Goal: Information Seeking & Learning: Check status

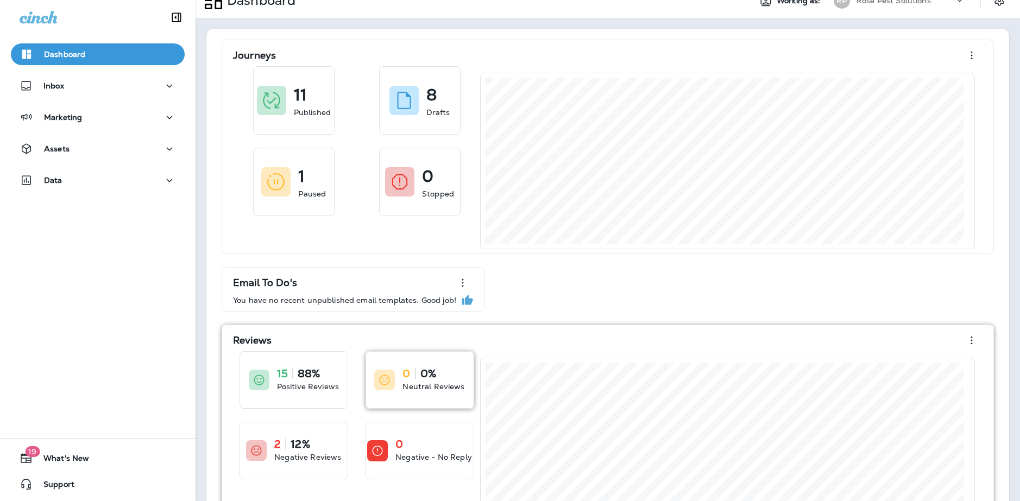
scroll to position [105, 0]
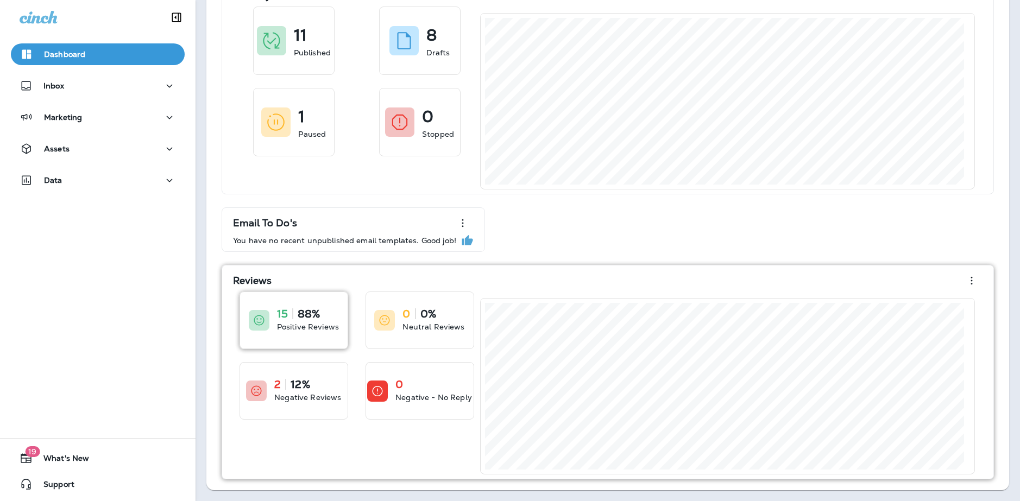
click at [299, 318] on p "88%" at bounding box center [309, 314] width 22 height 11
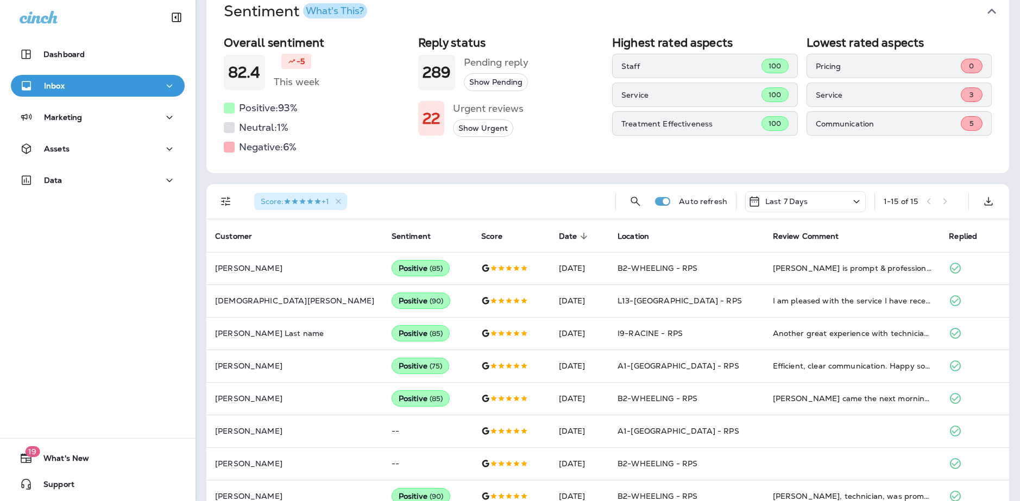
scroll to position [109, 0]
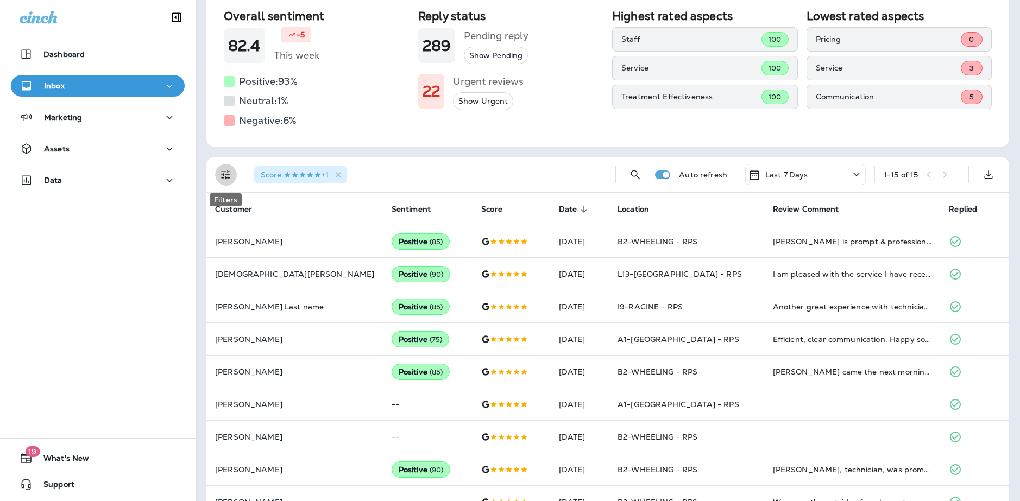
click at [229, 178] on icon "Filters" at bounding box center [225, 175] width 9 height 9
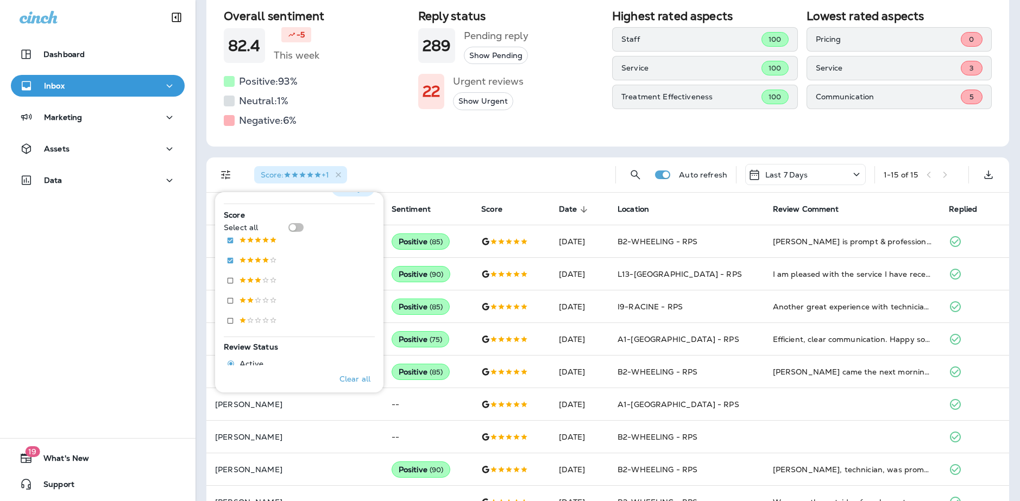
scroll to position [163, 0]
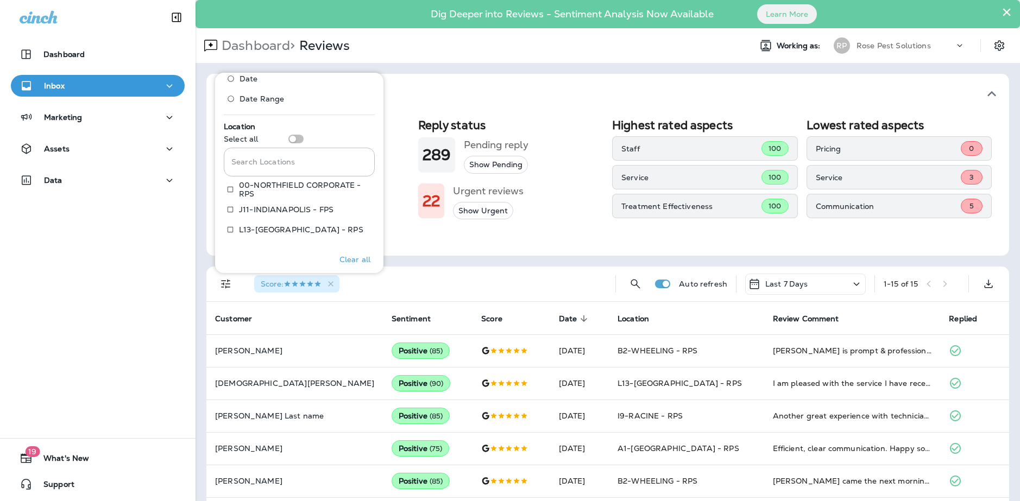
scroll to position [435, 0]
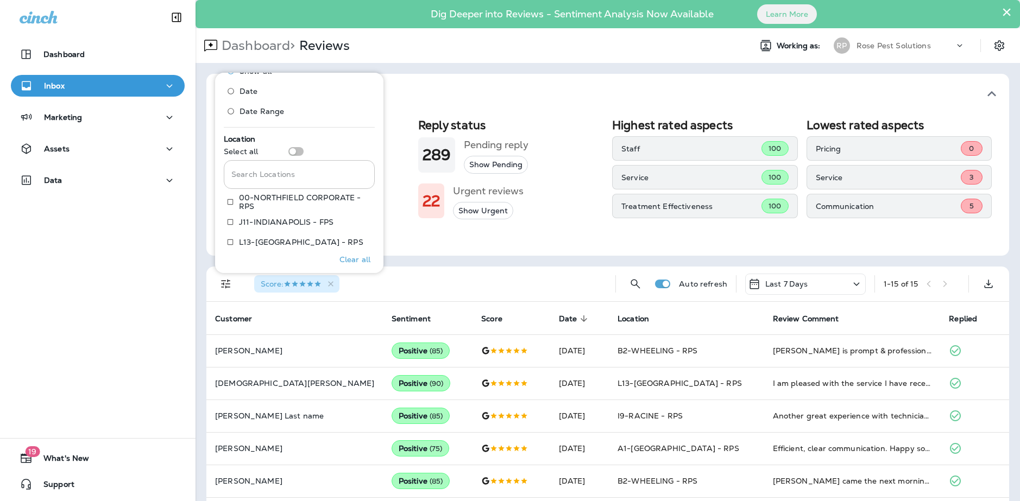
click at [287, 175] on input "Search Locations" at bounding box center [299, 174] width 151 height 29
type input "**"
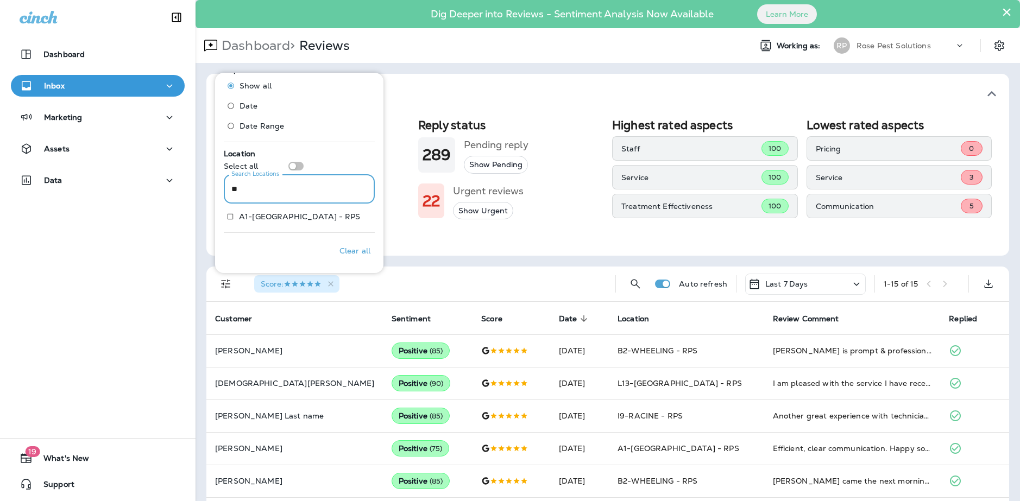
scroll to position [420, 0]
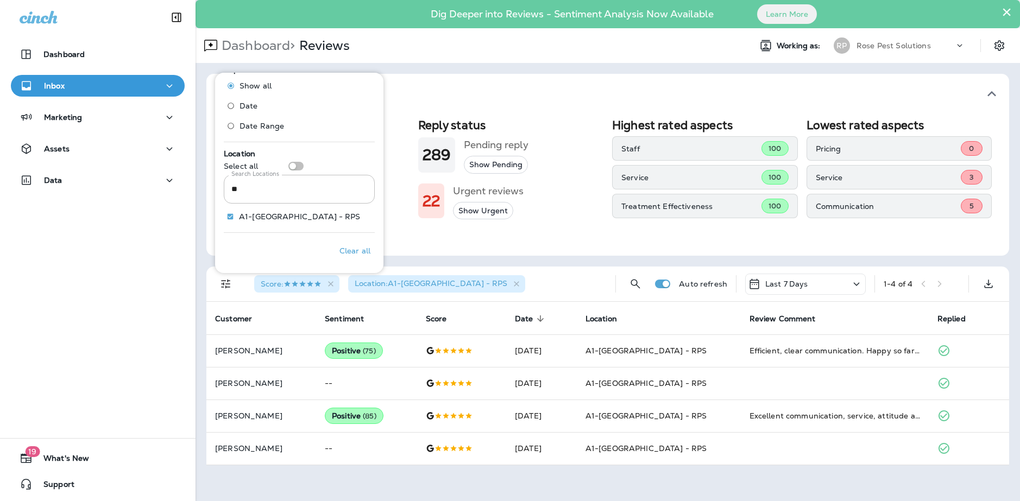
click at [565, 66] on div "Sentiment What's This? Overall sentiment 82.4 -5 This week Positive: 93 % Neutr…" at bounding box center [608, 269] width 825 height 413
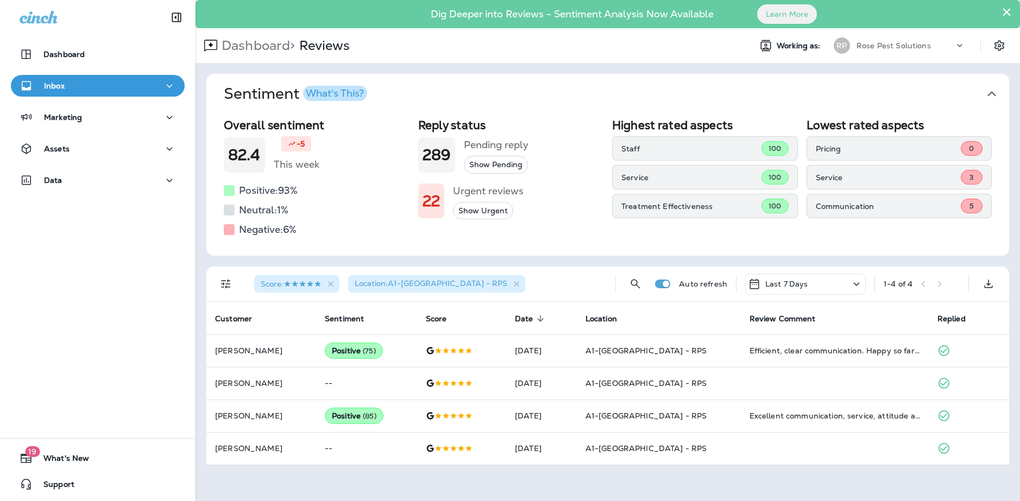
click at [851, 286] on icon at bounding box center [856, 285] width 13 height 14
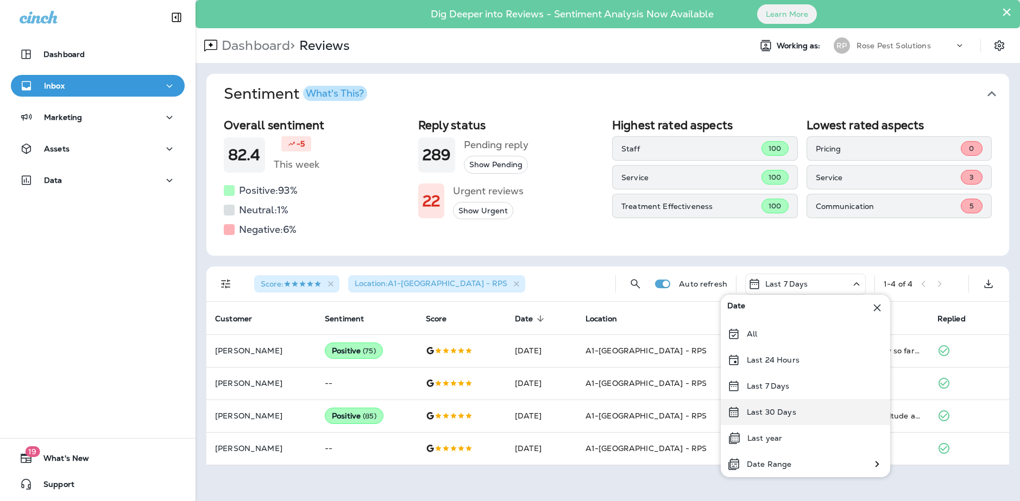
click at [803, 416] on div "Last 30 Days" at bounding box center [806, 412] width 170 height 26
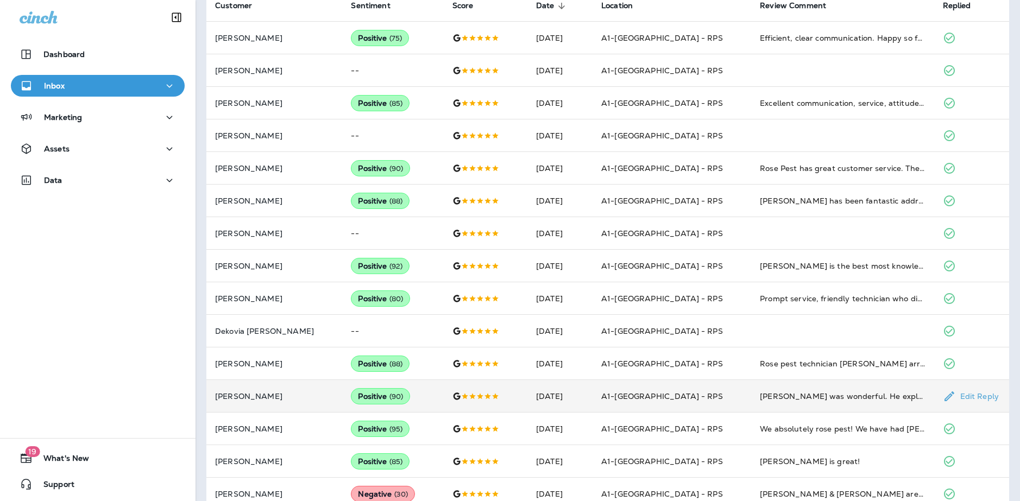
scroll to position [325, 0]
